Goal: Check status: Check status

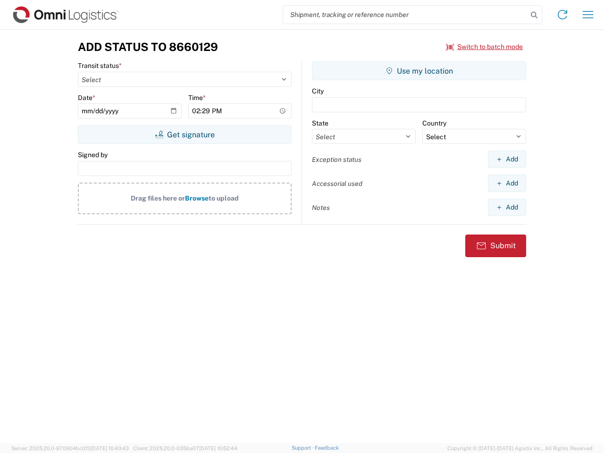
click at [405, 15] on input "search" at bounding box center [405, 15] width 245 height 18
click at [534, 15] on icon at bounding box center [534, 14] width 13 height 13
click at [563, 15] on icon at bounding box center [562, 14] width 15 height 15
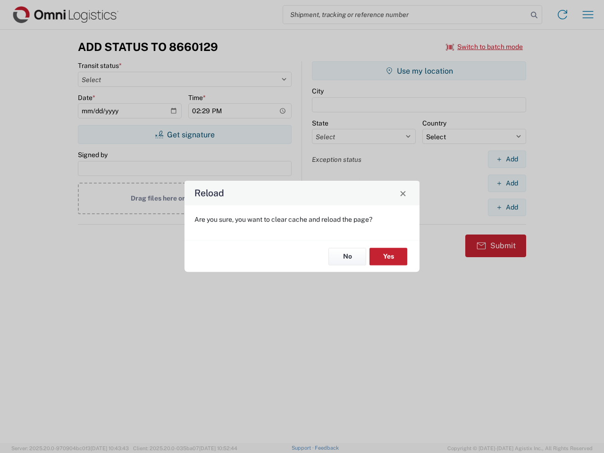
click at [485, 47] on div "Reload Are you sure, you want to clear cache and reload the page? No Yes" at bounding box center [302, 226] width 604 height 453
click at [185, 135] on div "Reload Are you sure, you want to clear cache and reload the page? No Yes" at bounding box center [302, 226] width 604 height 453
click at [419, 71] on div "Reload Are you sure, you want to clear cache and reload the page? No Yes" at bounding box center [302, 226] width 604 height 453
click at [507, 159] on div "Reload Are you sure, you want to clear cache and reload the page? No Yes" at bounding box center [302, 226] width 604 height 453
click at [507, 183] on div "Reload Are you sure, you want to clear cache and reload the page? No Yes" at bounding box center [302, 226] width 604 height 453
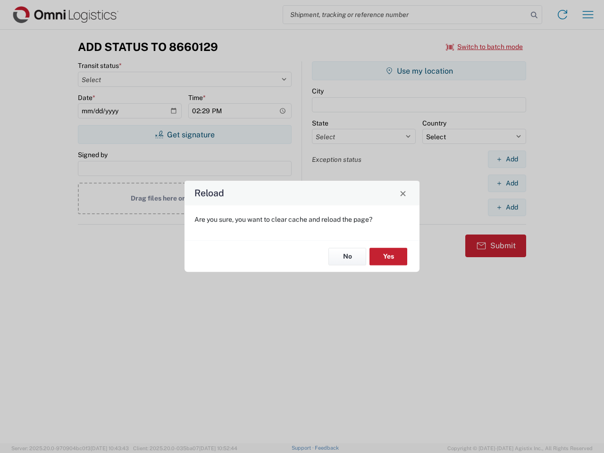
click at [507, 207] on div "Reload Are you sure, you want to clear cache and reload the page? No Yes" at bounding box center [302, 226] width 604 height 453
